Goal: Task Accomplishment & Management: Use online tool/utility

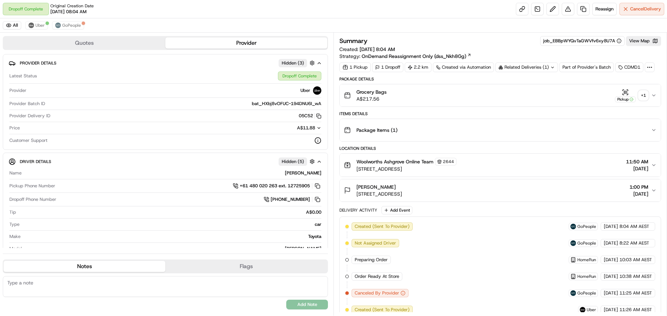
click at [655, 96] on icon "button" at bounding box center [654, 96] width 6 height 6
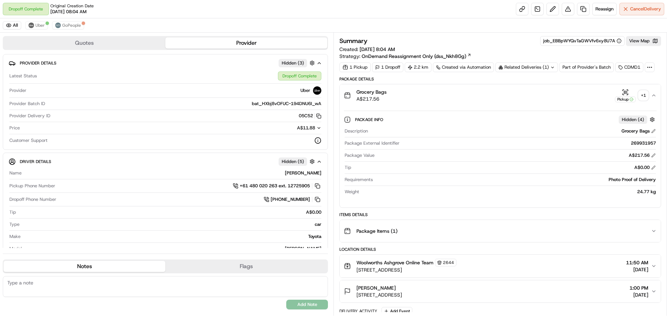
click at [655, 94] on icon "button" at bounding box center [654, 96] width 6 height 6
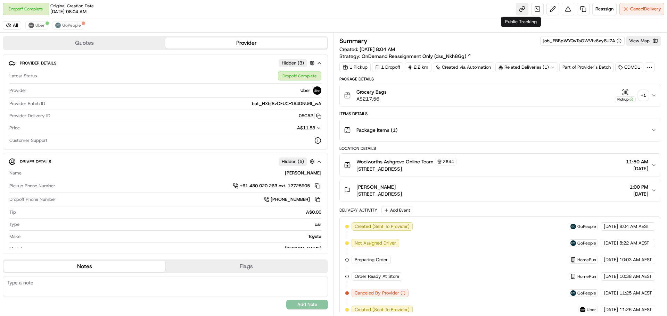
click at [521, 4] on link at bounding box center [522, 9] width 13 height 13
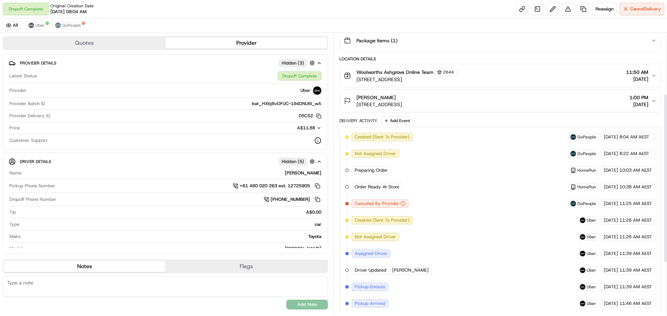
scroll to position [87, 0]
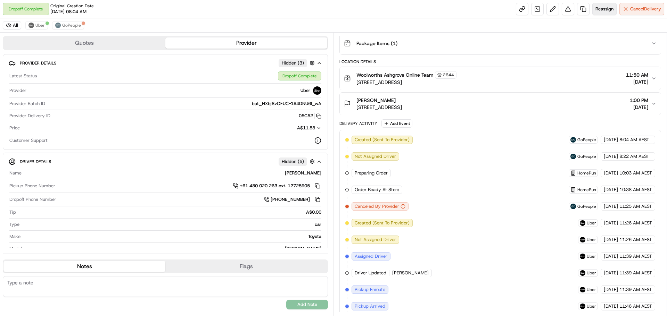
click at [600, 10] on span "Reassign" at bounding box center [604, 9] width 18 height 6
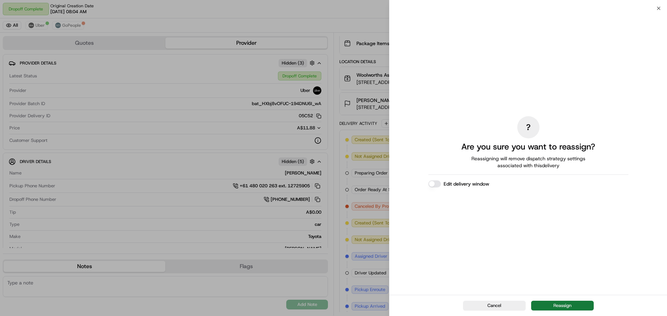
click at [576, 307] on button "Reassign" at bounding box center [562, 306] width 63 height 10
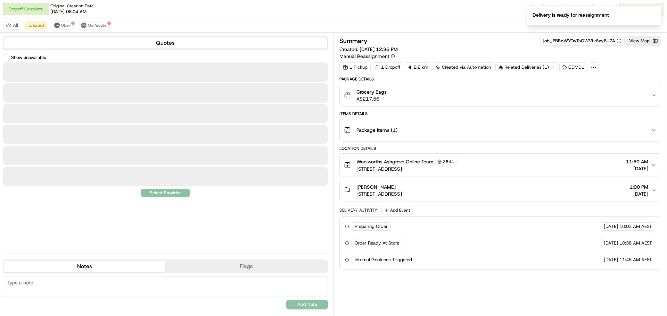
scroll to position [0, 0]
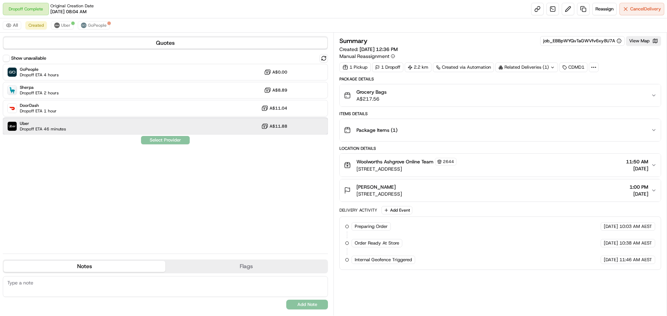
click at [72, 131] on div "Uber Dropoff ETA 46 minutes A$11.88" at bounding box center [165, 126] width 325 height 17
click at [110, 164] on div "Show unavailable GoPeople Dropoff ETA 4 hours A$0.00 Sherpa Dropoff ETA 2 hours…" at bounding box center [165, 151] width 325 height 194
click at [162, 138] on button "Assign Provider" at bounding box center [165, 140] width 49 height 8
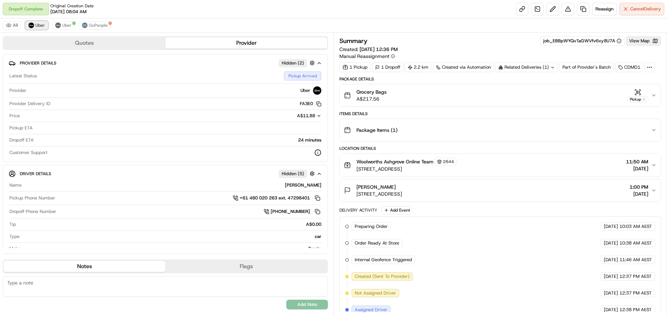
click at [42, 26] on span "Uber" at bounding box center [39, 26] width 9 height 6
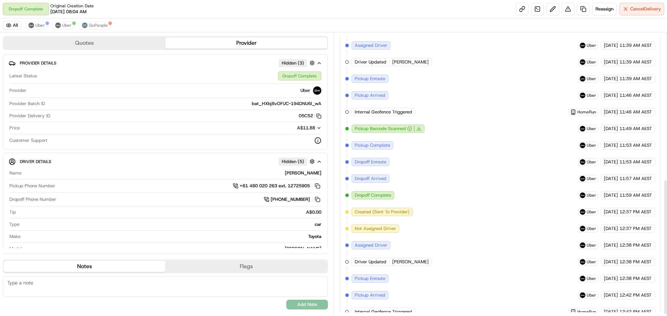
scroll to position [308, 0]
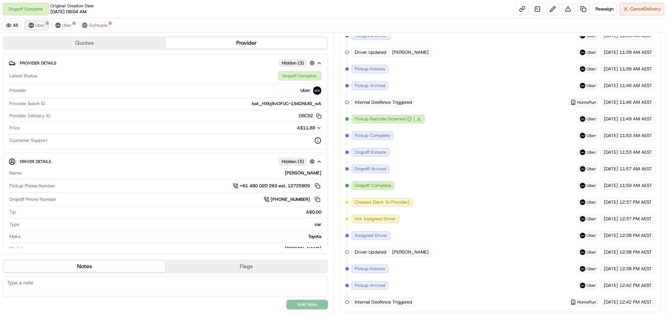
click at [40, 26] on span "Uber" at bounding box center [39, 26] width 9 height 6
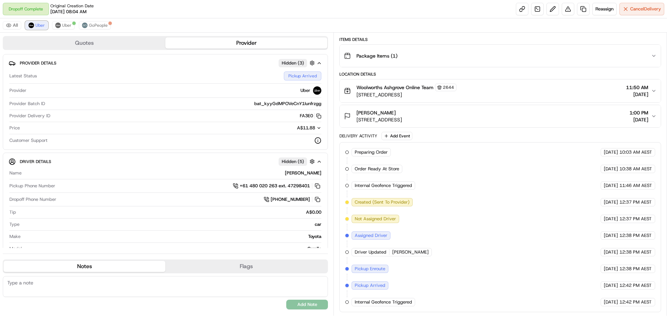
scroll to position [74, 0]
